Goal: Task Accomplishment & Management: Manage account settings

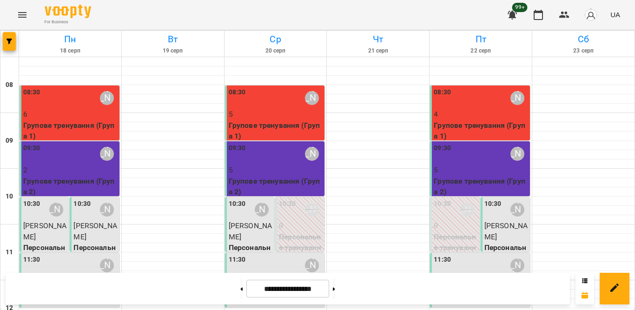
scroll to position [186, 0]
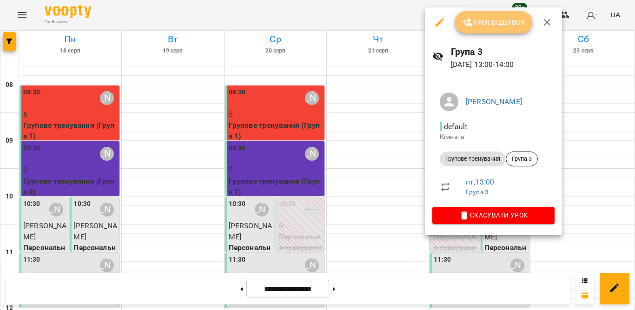
click at [498, 18] on span "Урок відбувся" at bounding box center [493, 22] width 63 height 11
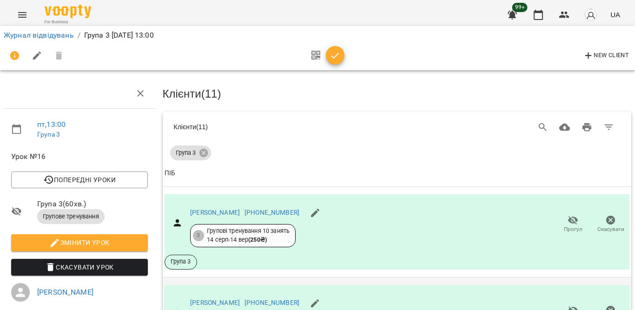
scroll to position [186, 0]
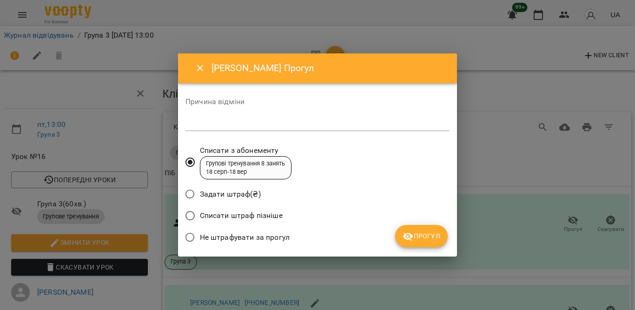
click at [257, 233] on span "Не штрафувати за прогул" at bounding box center [245, 237] width 90 height 11
click at [421, 233] on span "Прогул" at bounding box center [421, 235] width 38 height 11
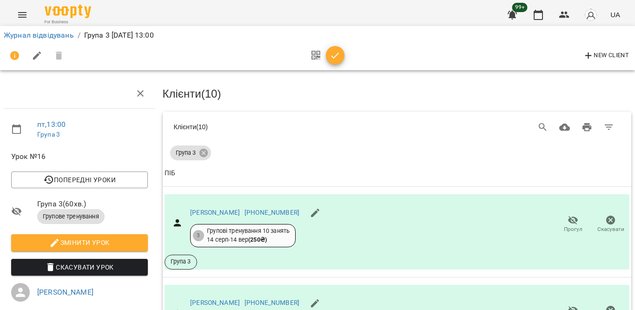
scroll to position [507, 0]
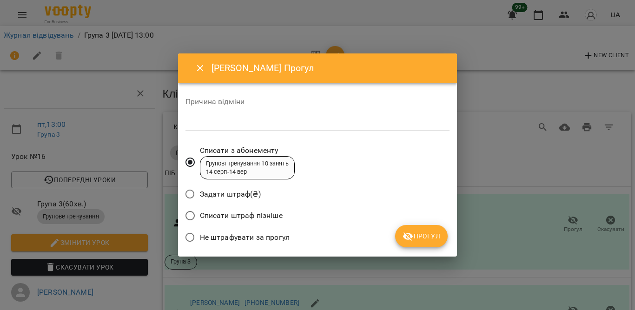
click at [268, 235] on span "Не штрафувати за прогул" at bounding box center [245, 237] width 90 height 11
click at [406, 233] on icon "submit" at bounding box center [407, 236] width 11 height 11
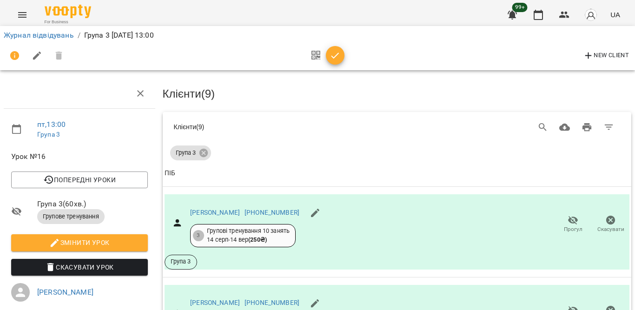
scroll to position [623, 0]
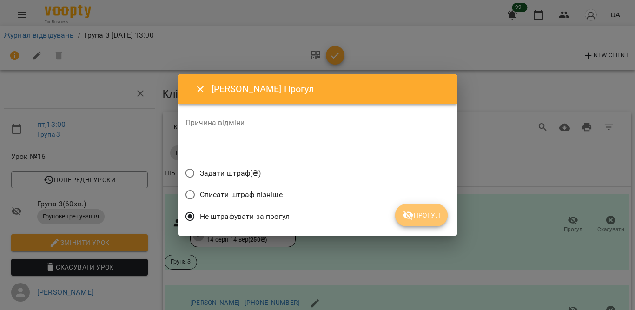
click at [422, 208] on button "Прогул" at bounding box center [421, 215] width 53 height 22
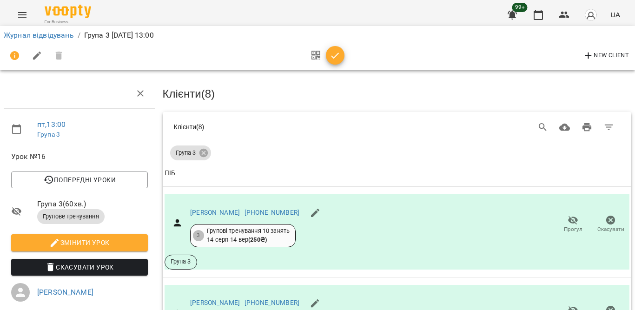
scroll to position [656, 0]
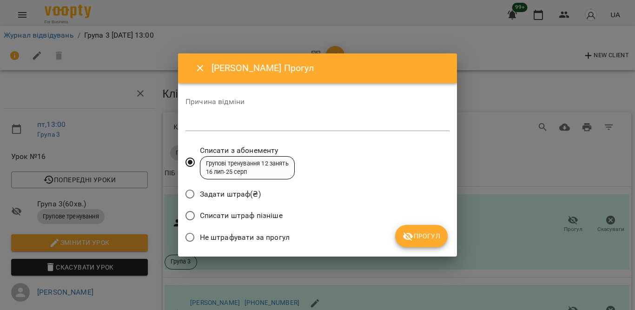
click at [263, 233] on span "Не штрафувати за прогул" at bounding box center [245, 237] width 90 height 11
click at [438, 235] on span "Прогул" at bounding box center [421, 235] width 38 height 11
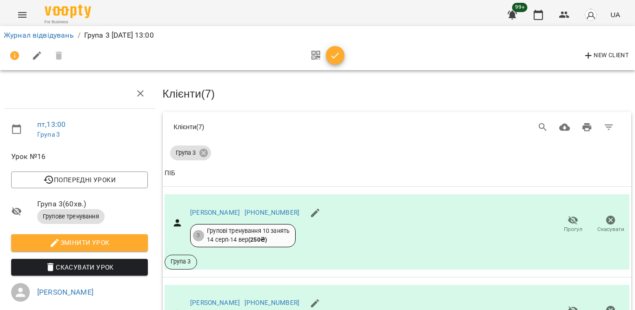
scroll to position [821, 0]
click at [332, 54] on icon "button" at bounding box center [334, 55] width 11 height 11
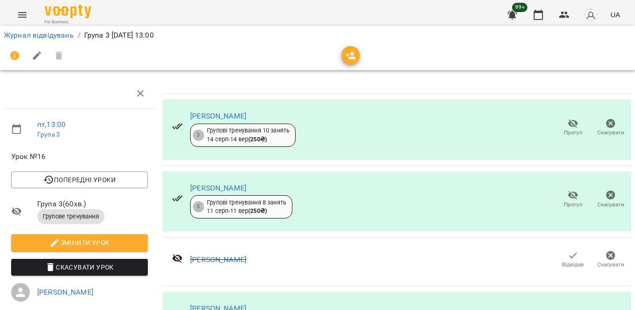
scroll to position [500, 0]
click at [542, 10] on icon "button" at bounding box center [538, 14] width 11 height 11
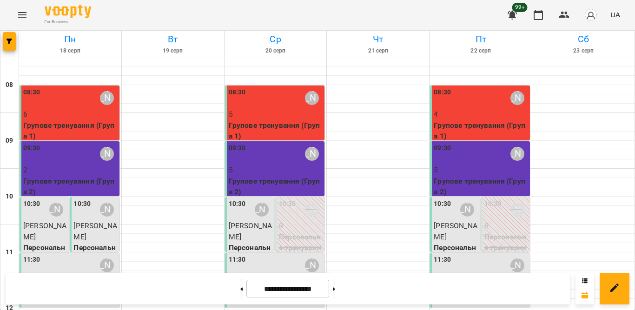
scroll to position [129, 0]
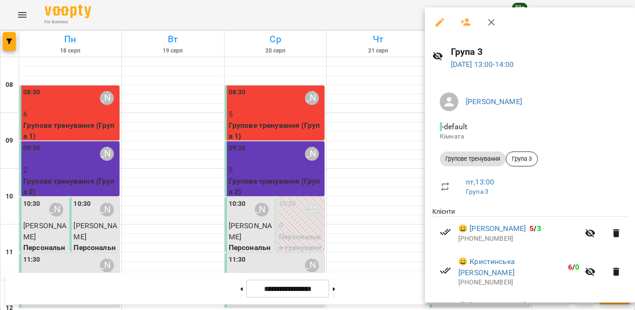
scroll to position [0, 0]
click at [491, 21] on icon "button" at bounding box center [491, 22] width 11 height 11
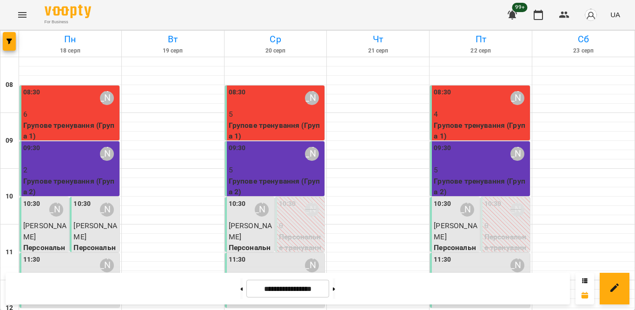
scroll to position [315, 0]
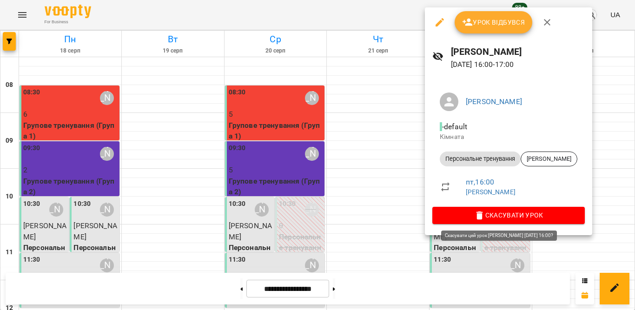
click at [477, 215] on icon "button" at bounding box center [479, 215] width 11 height 11
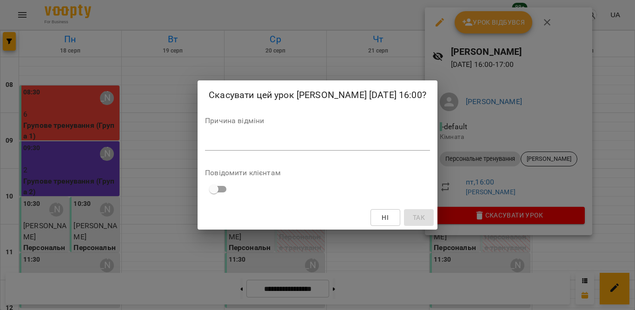
click at [343, 151] on div "*" at bounding box center [317, 143] width 225 height 15
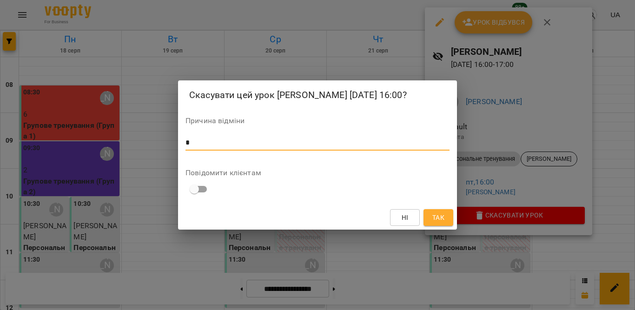
type textarea "*"
click at [449, 226] on button "Так" at bounding box center [438, 217] width 30 height 17
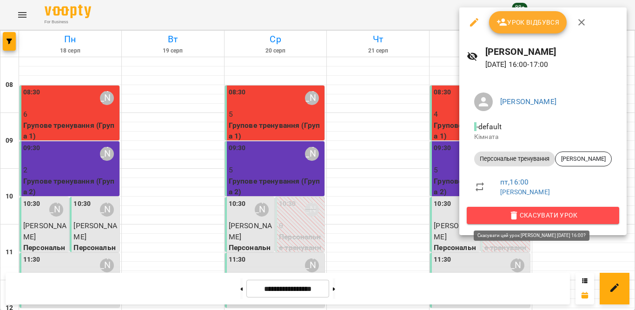
click at [515, 216] on icon "button" at bounding box center [514, 215] width 7 height 8
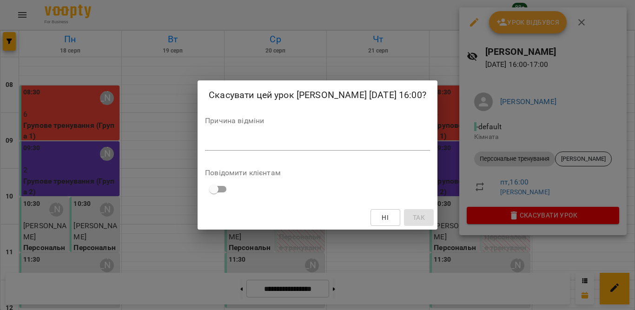
click at [321, 147] on textarea at bounding box center [317, 142] width 225 height 9
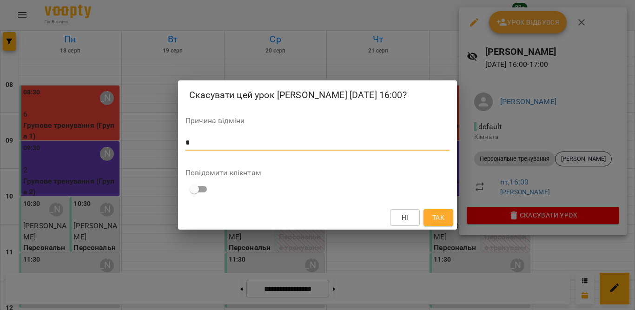
type textarea "*"
click at [431, 220] on span "Так" at bounding box center [438, 217] width 15 height 11
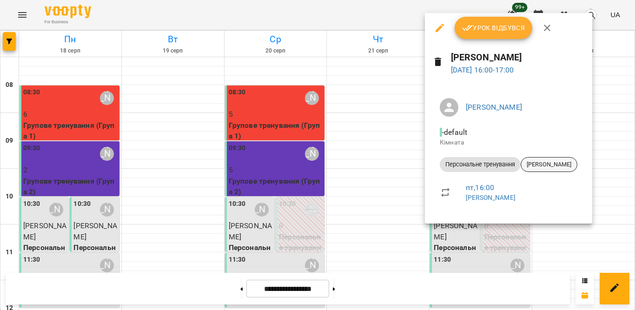
click at [530, 163] on span "[PERSON_NAME]" at bounding box center [549, 164] width 56 height 8
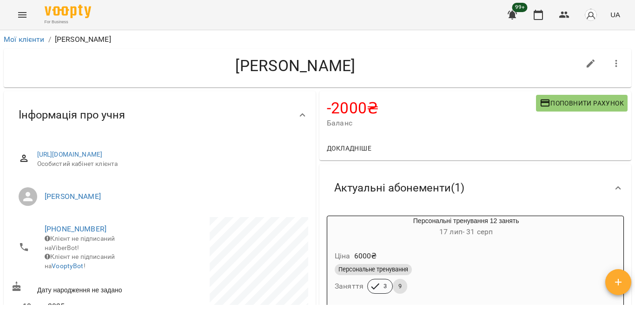
click at [121, 54] on div "[PERSON_NAME]" at bounding box center [317, 68] width 627 height 39
click at [611, 59] on icon "button" at bounding box center [616, 63] width 11 height 11
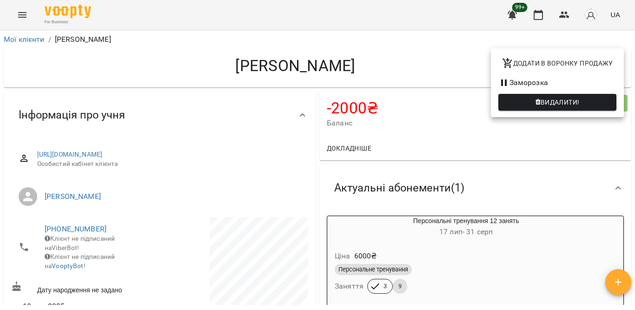
click at [424, 284] on div at bounding box center [317, 155] width 635 height 310
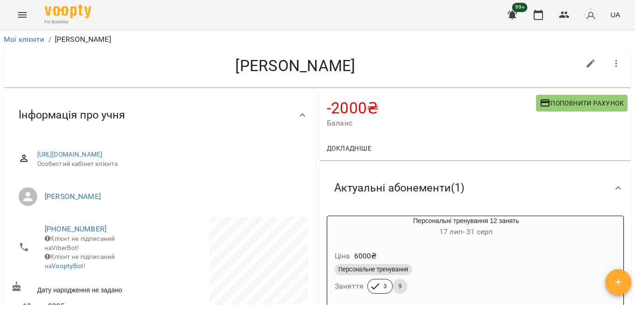
click at [422, 263] on div "Персональне тренування" at bounding box center [466, 269] width 266 height 15
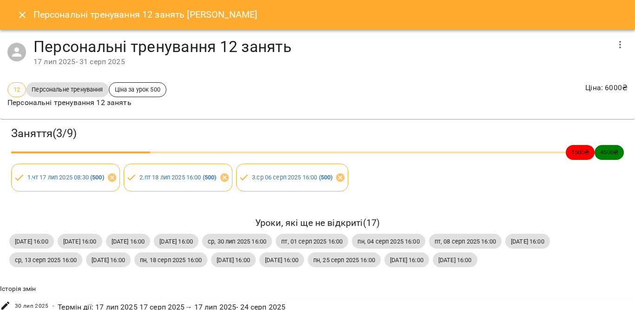
click at [614, 43] on icon "button" at bounding box center [619, 44] width 11 height 11
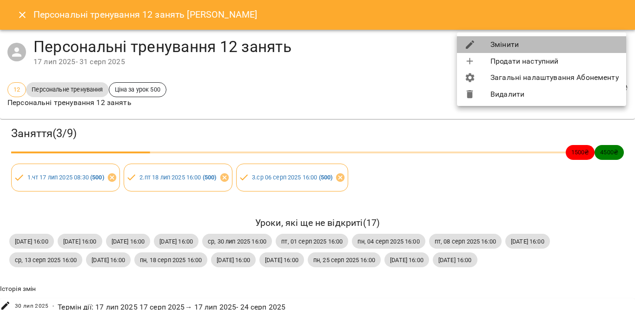
click at [550, 49] on li "Змінити" at bounding box center [541, 44] width 169 height 17
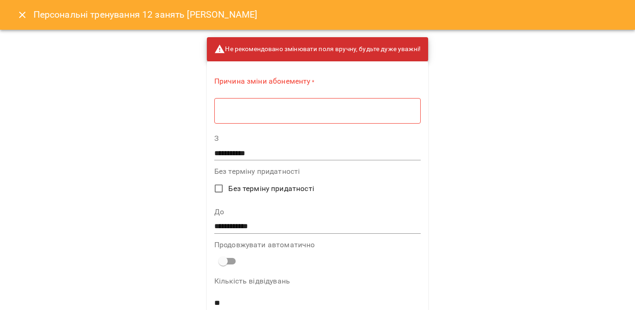
click at [231, 229] on input "**********" at bounding box center [317, 226] width 206 height 15
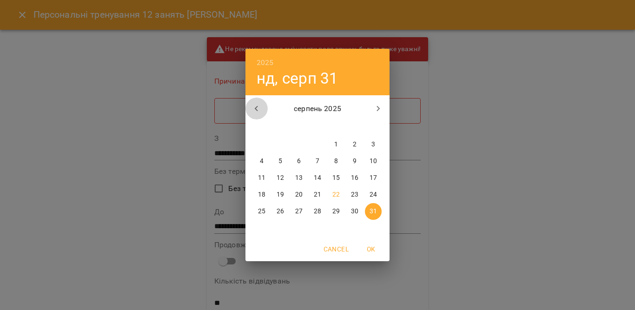
click at [250, 108] on button "button" at bounding box center [256, 109] width 22 height 22
click at [380, 108] on icon "button" at bounding box center [378, 108] width 11 height 11
click at [376, 109] on icon "button" at bounding box center [378, 108] width 11 height 11
click at [333, 144] on span "5" at bounding box center [336, 144] width 17 height 9
type input "**********"
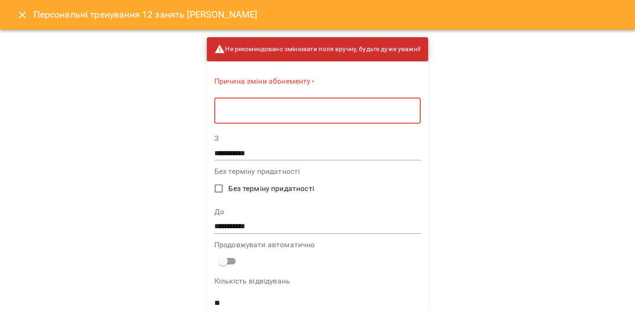
click at [288, 113] on textarea at bounding box center [317, 110] width 193 height 9
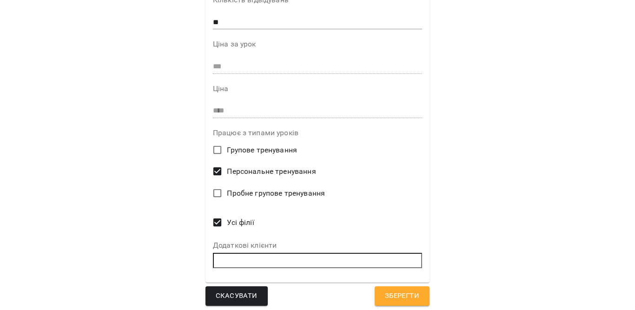
scroll to position [281, 0]
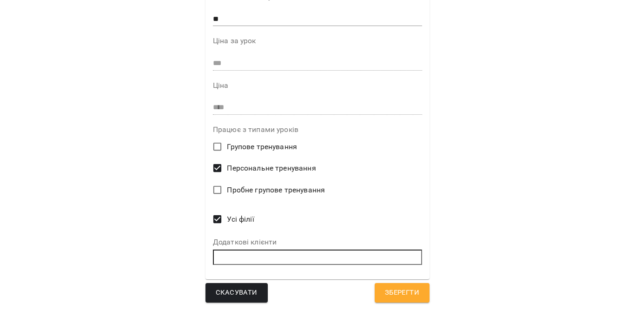
type textarea "*"
click at [399, 298] on span "Зберегти" at bounding box center [402, 293] width 34 height 12
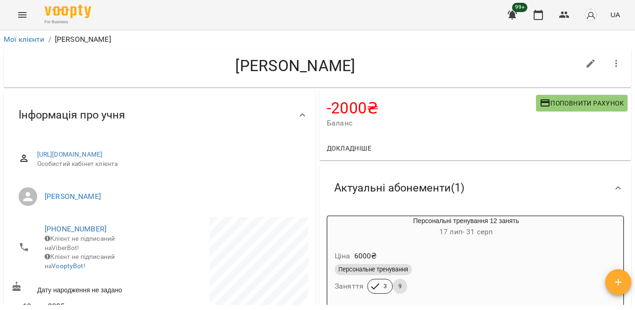
scroll to position [1, 0]
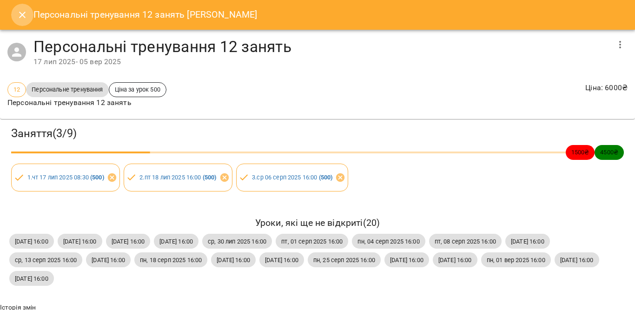
click at [20, 11] on icon "Close" at bounding box center [22, 14] width 11 height 11
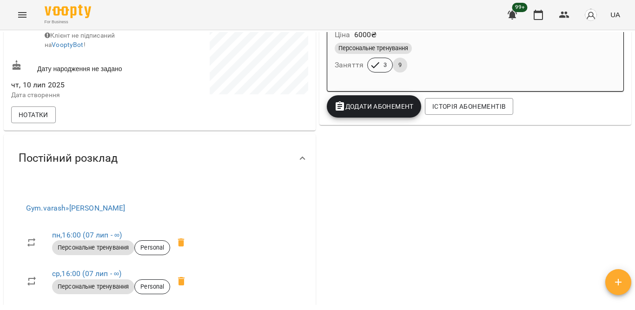
scroll to position [187, 0]
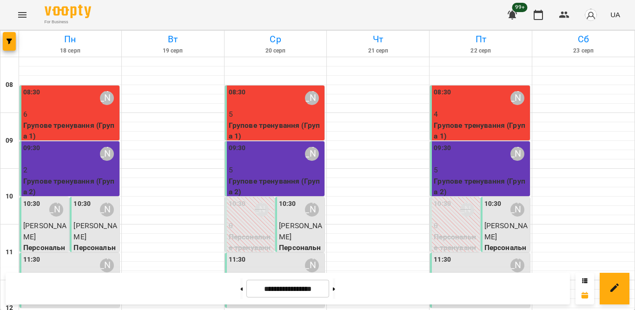
scroll to position [325, 0]
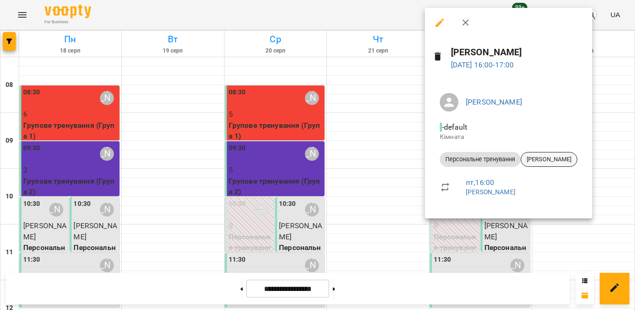
click at [539, 158] on span "[PERSON_NAME]" at bounding box center [549, 159] width 56 height 8
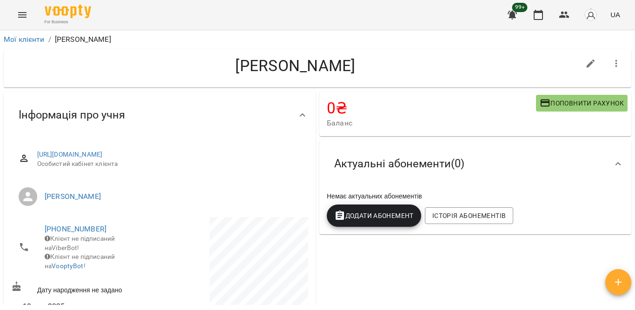
click at [585, 65] on icon "button" at bounding box center [590, 63] width 11 height 11
select select "**"
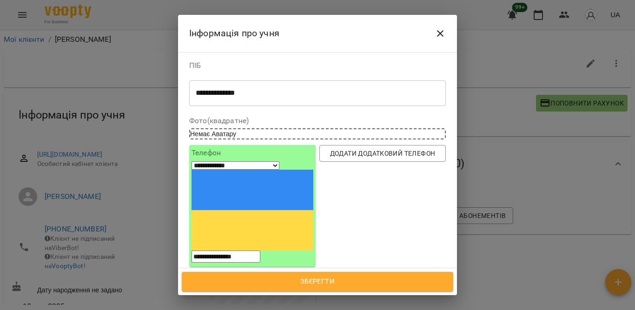
click at [438, 30] on icon "Close" at bounding box center [440, 33] width 11 height 11
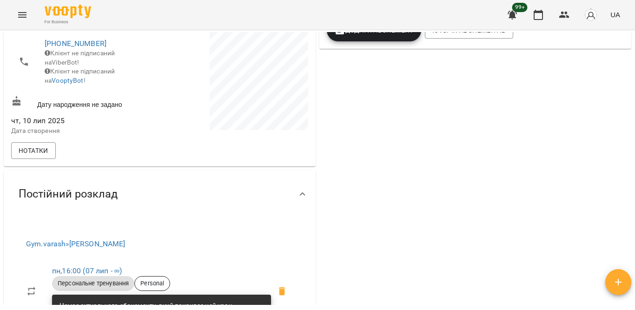
scroll to position [93, 0]
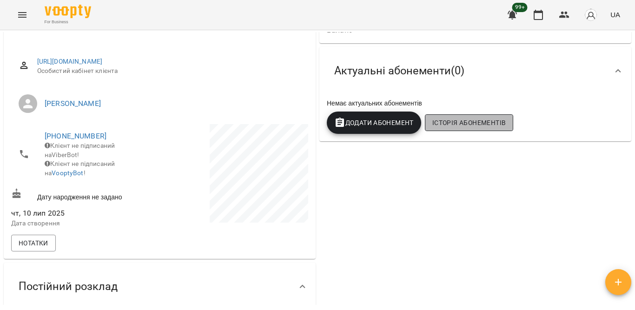
click at [436, 126] on span "Історія абонементів" at bounding box center [468, 122] width 73 height 11
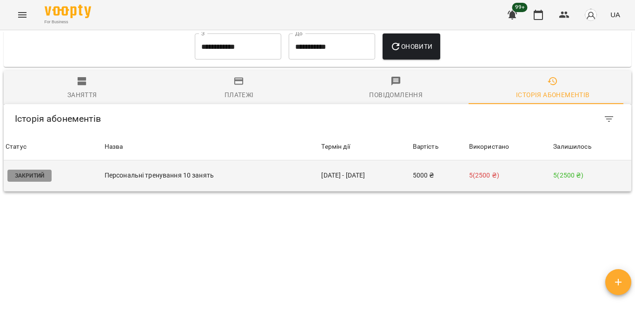
scroll to position [678, 0]
click at [369, 160] on td "[DATE] - [DATE]" at bounding box center [364, 175] width 91 height 31
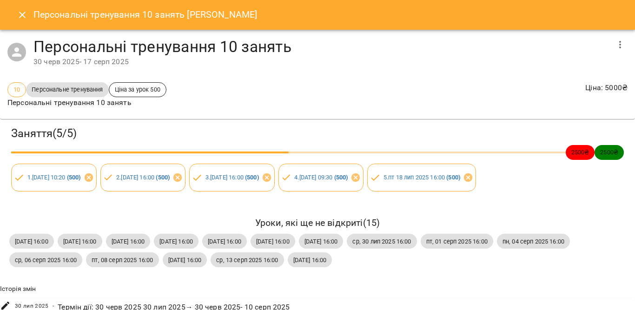
click at [619, 47] on icon "button" at bounding box center [620, 44] width 2 height 7
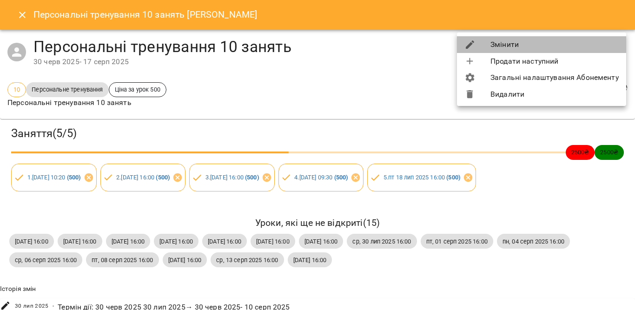
click at [552, 48] on li "Змінити" at bounding box center [541, 44] width 169 height 17
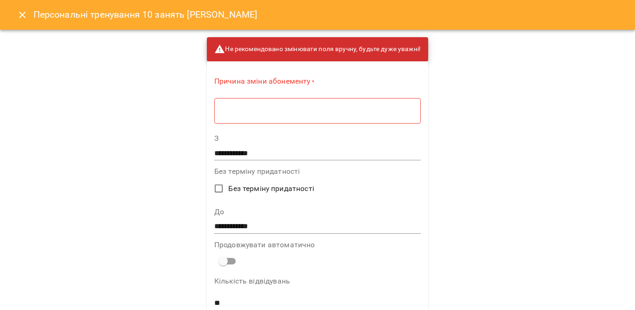
click at [21, 16] on icon "Close" at bounding box center [22, 15] width 7 height 7
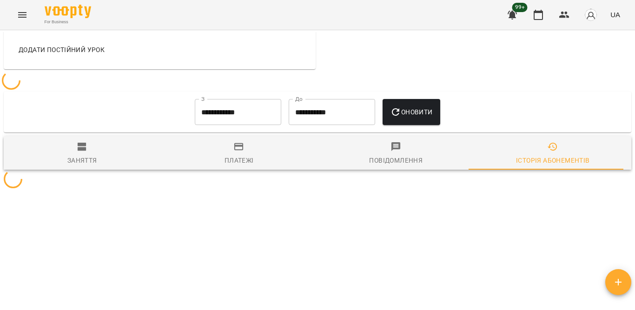
scroll to position [613, 0]
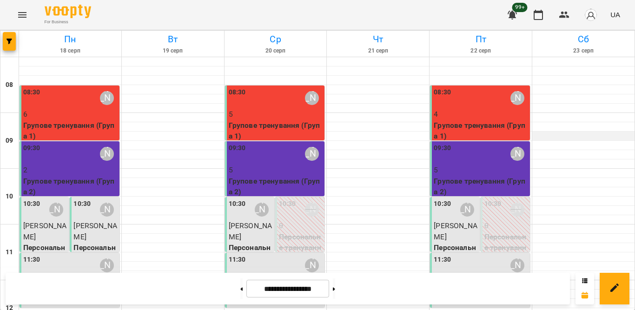
scroll to position [46, 0]
click at [532, 12] on button "button" at bounding box center [538, 15] width 22 height 22
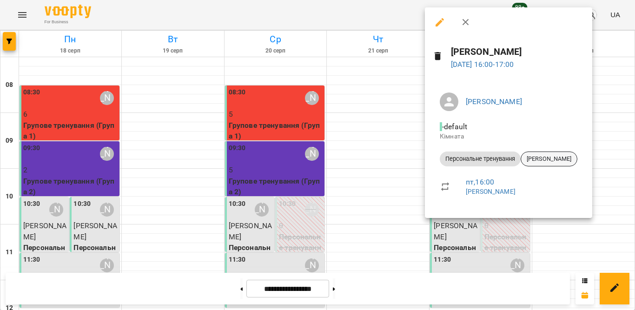
click at [540, 162] on span "[PERSON_NAME]" at bounding box center [549, 159] width 56 height 8
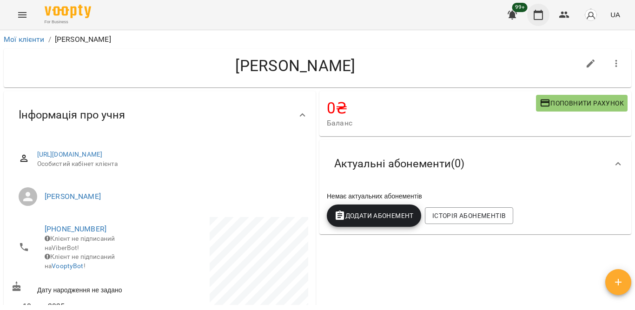
click at [535, 12] on icon "button" at bounding box center [537, 15] width 9 height 10
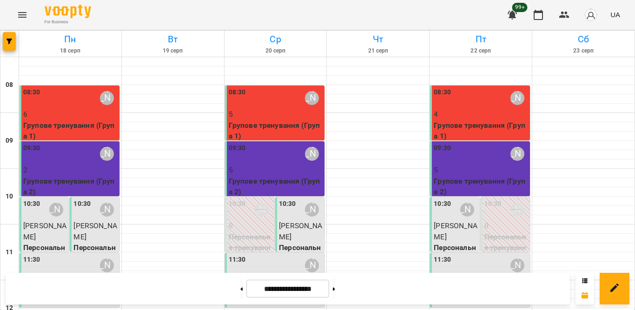
scroll to position [372, 0]
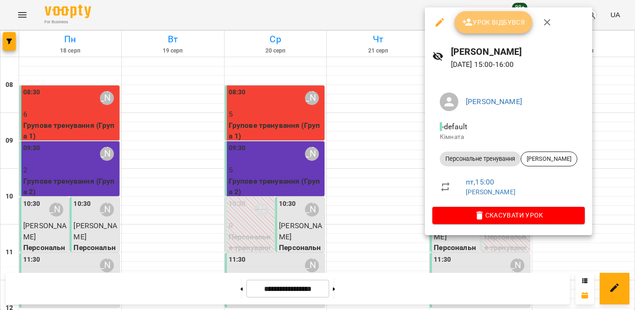
click at [508, 25] on span "Урок відбувся" at bounding box center [493, 22] width 63 height 11
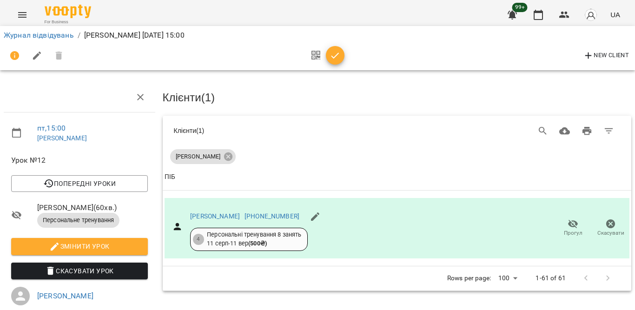
click at [337, 57] on icon "button" at bounding box center [334, 55] width 11 height 11
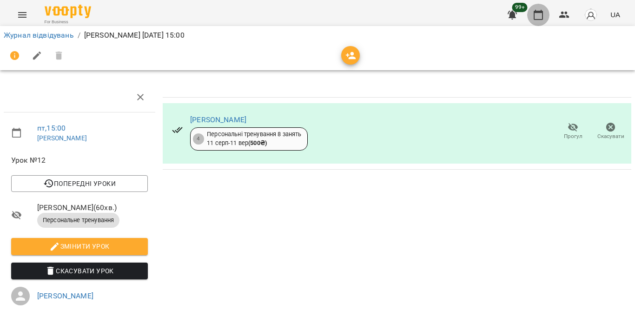
click at [531, 14] on button "button" at bounding box center [538, 15] width 22 height 22
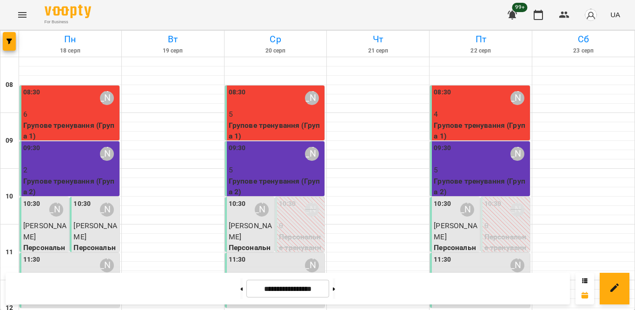
scroll to position [458, 0]
click at [540, 12] on icon "button" at bounding box center [537, 15] width 9 height 10
click at [534, 18] on icon "button" at bounding box center [537, 15] width 9 height 10
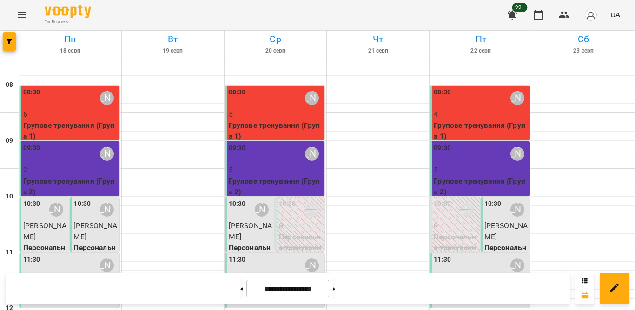
scroll to position [365, 0]
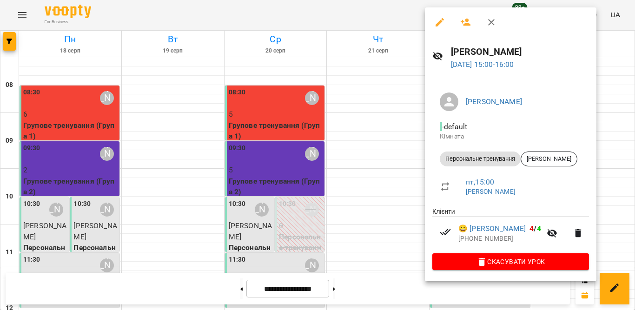
click at [492, 23] on icon "button" at bounding box center [491, 22] width 7 height 7
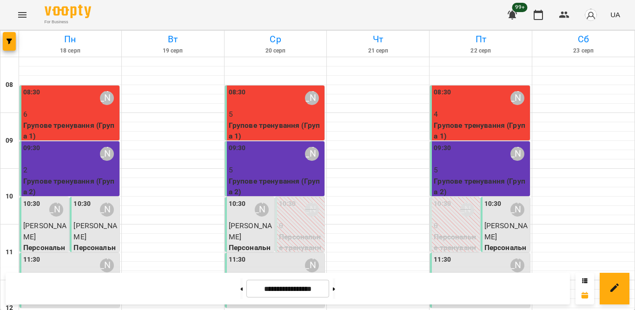
scroll to position [272, 0]
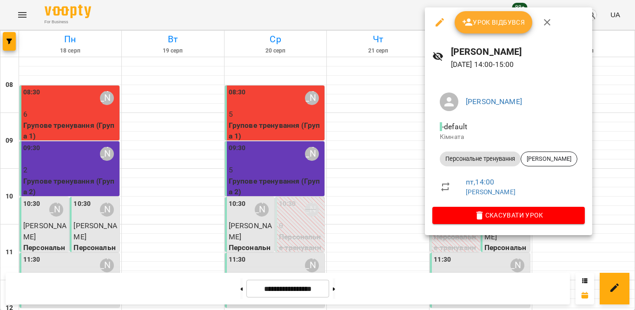
click at [508, 26] on span "Урок відбувся" at bounding box center [493, 22] width 63 height 11
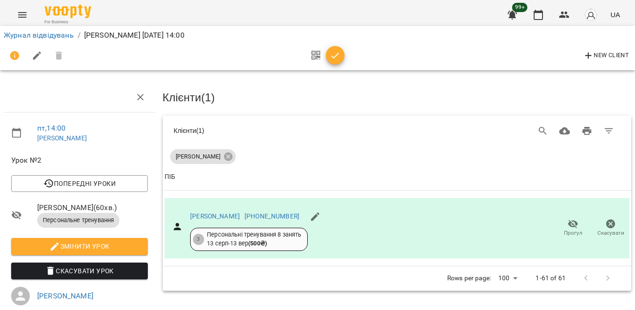
click at [335, 58] on icon "button" at bounding box center [334, 55] width 11 height 11
